Goal: Information Seeking & Learning: Learn about a topic

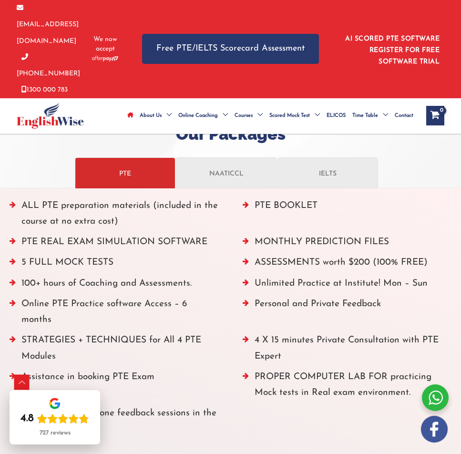
scroll to position [1145, 0]
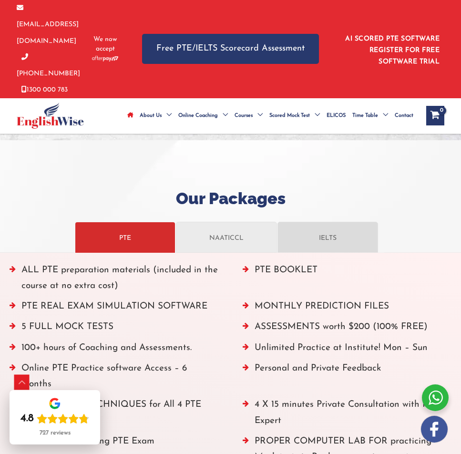
click at [321, 229] on p "IELTS" at bounding box center [328, 237] width 90 height 17
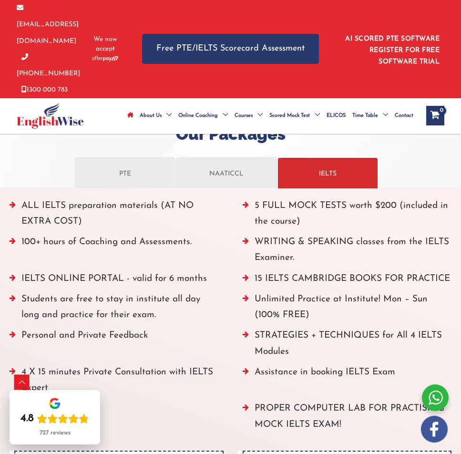
scroll to position [1192, 0]
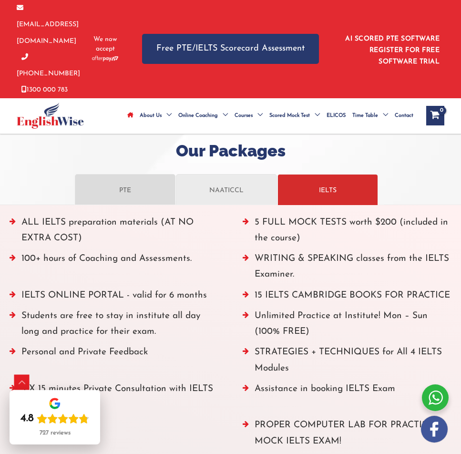
click at [145, 181] on p "PTE" at bounding box center [125, 189] width 90 height 17
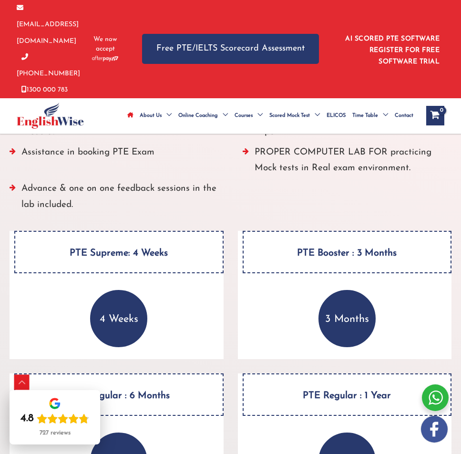
scroll to position [1431, 0]
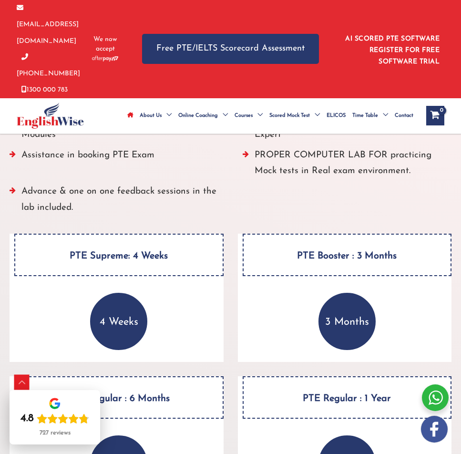
click at [138, 234] on h4 "PTE Supreme: 4 Weeks" at bounding box center [118, 255] width 209 height 42
click at [154, 234] on h4 "PTE Supreme: 4 Weeks" at bounding box center [118, 255] width 209 height 42
click at [117, 293] on p "4 Weeks" at bounding box center [118, 321] width 57 height 57
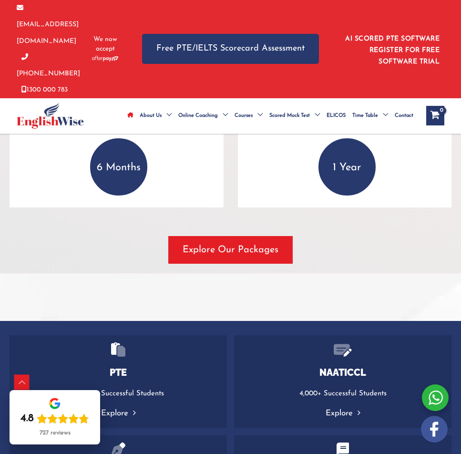
scroll to position [1717, 0]
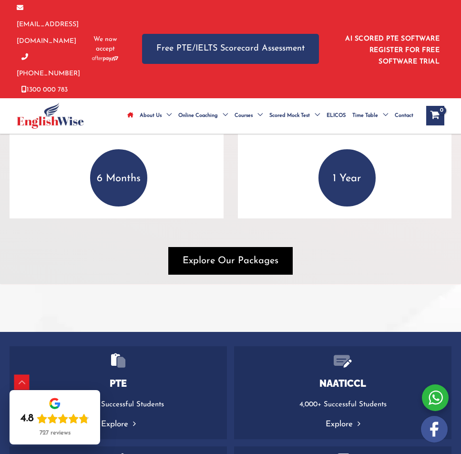
click at [227, 254] on span "Explore Our Packages" at bounding box center [231, 260] width 96 height 13
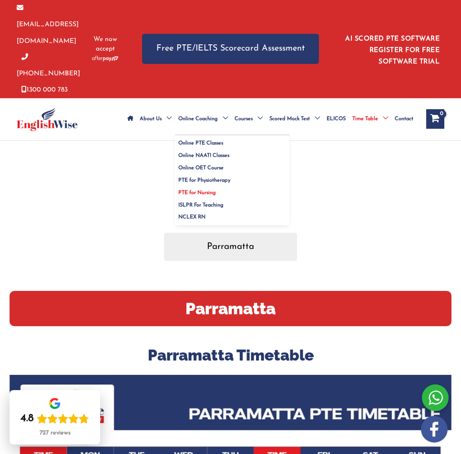
click at [205, 190] on span "PTE for Nursing" at bounding box center [197, 192] width 38 height 5
